Goal: Transaction & Acquisition: Purchase product/service

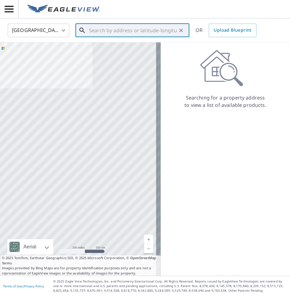
click at [108, 31] on input "text" at bounding box center [133, 30] width 88 height 17
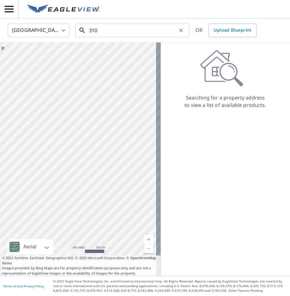
click at [116, 24] on input "310" at bounding box center [133, 30] width 88 height 17
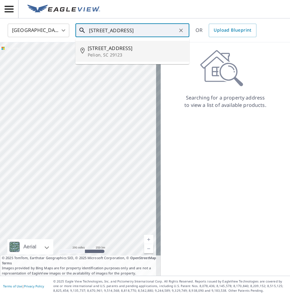
click at [116, 56] on p "Pelion, SC 29123" at bounding box center [136, 55] width 97 height 6
type input "[STREET_ADDRESS]"
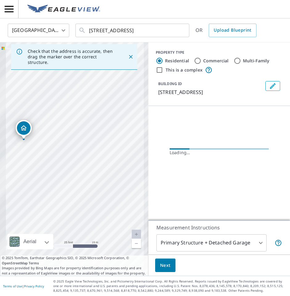
drag, startPoint x: 29, startPoint y: 127, endPoint x: 94, endPoint y: 161, distance: 74.0
click at [127, 195] on div "[STREET_ADDRESS]" at bounding box center [74, 159] width 148 height 234
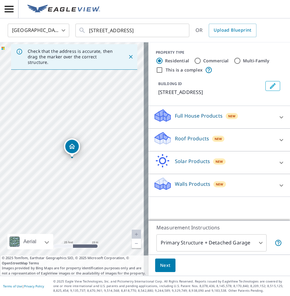
click at [195, 135] on p "Roof Products" at bounding box center [192, 138] width 34 height 7
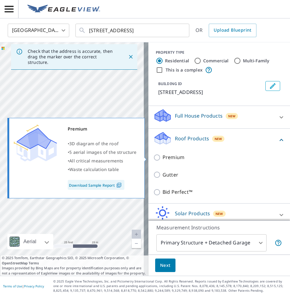
click at [175, 154] on p "Premium" at bounding box center [173, 158] width 22 height 8
click at [162, 154] on input "Premium" at bounding box center [157, 157] width 9 height 7
checkbox input "true"
click at [174, 157] on div "Premium" at bounding box center [219, 158] width 132 height 18
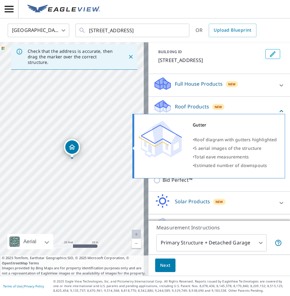
scroll to position [49, 0]
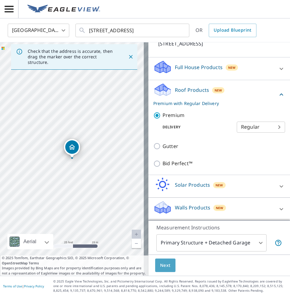
click at [160, 262] on span "Next" at bounding box center [165, 266] width 10 height 8
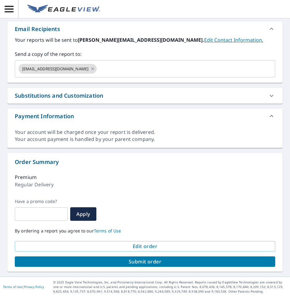
scroll to position [220, 0]
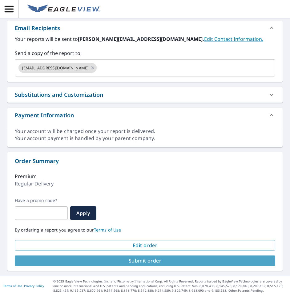
click at [158, 261] on span "Submit order" at bounding box center [145, 261] width 250 height 7
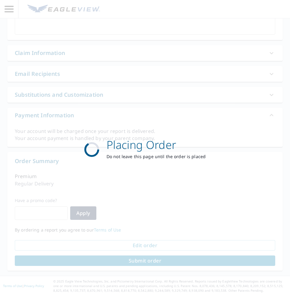
scroll to position [174, 0]
